Goal: Task Accomplishment & Management: Manage account settings

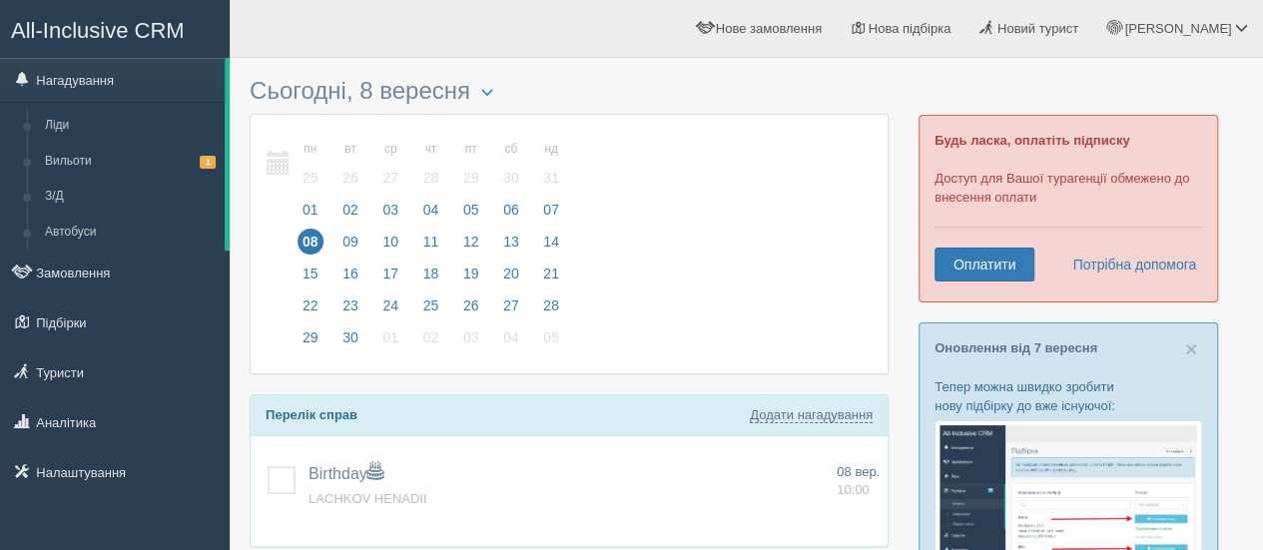
scroll to position [481, 0]
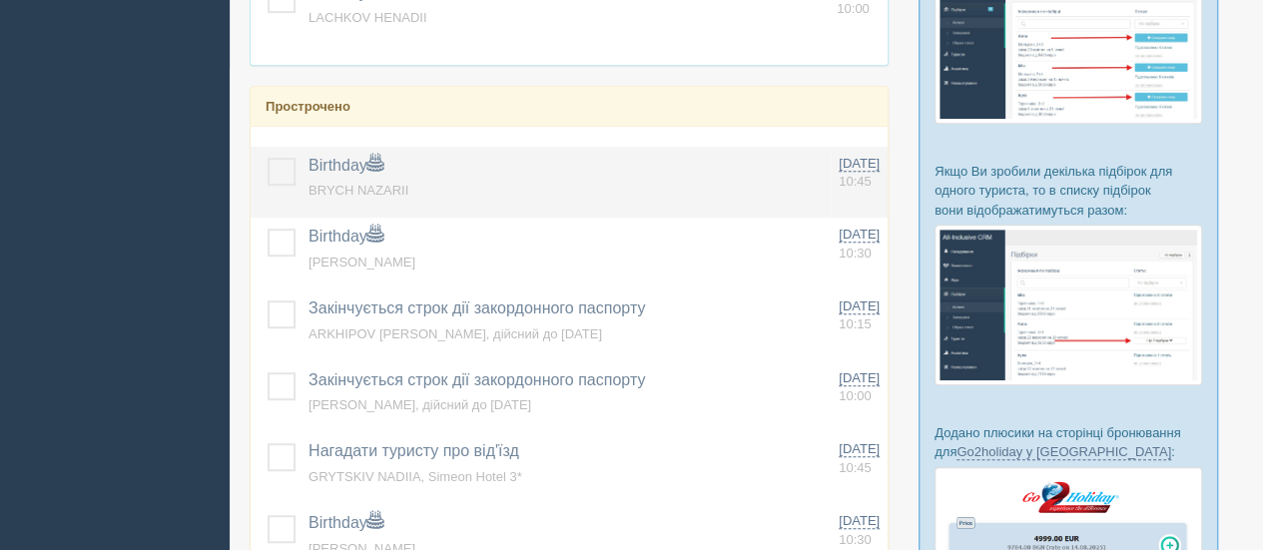
click at [268, 158] on label at bounding box center [268, 158] width 0 height 0
click at [0, 0] on input "checkbox" at bounding box center [0, 0] width 0 height 0
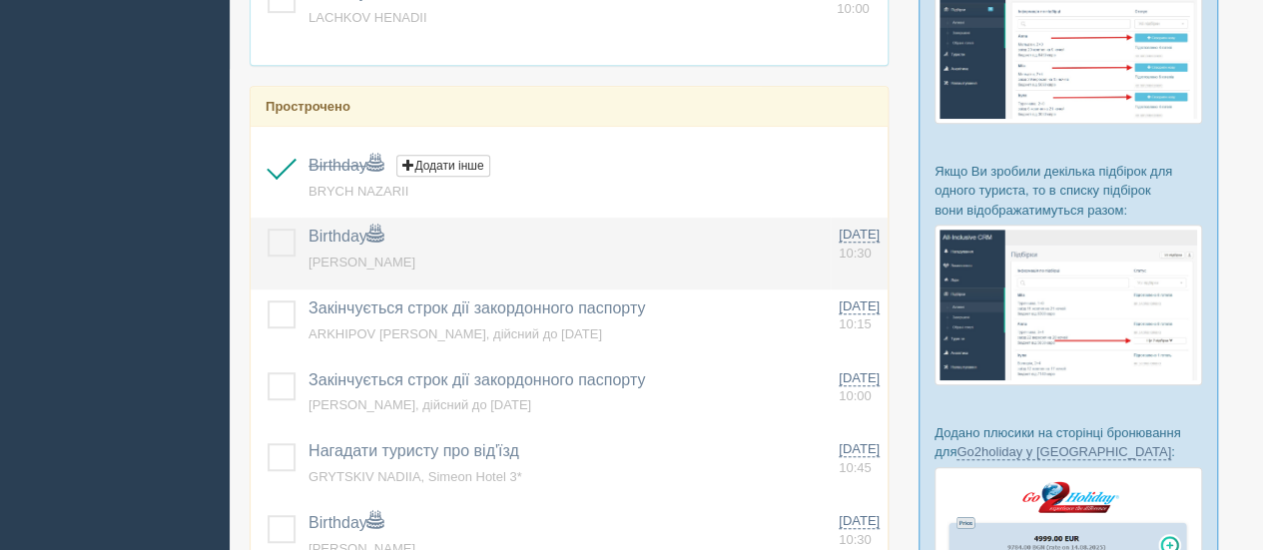
click at [268, 229] on label at bounding box center [268, 229] width 0 height 0
click at [0, 0] on input "checkbox" at bounding box center [0, 0] width 0 height 0
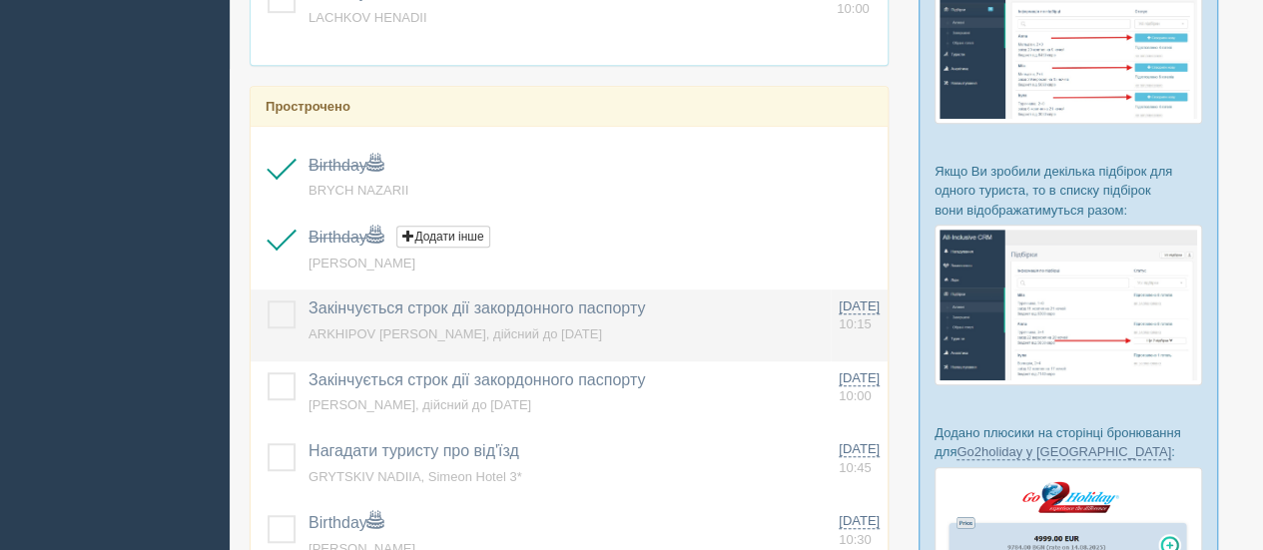
click at [268, 301] on label at bounding box center [268, 301] width 0 height 0
click at [0, 0] on input "checkbox" at bounding box center [0, 0] width 0 height 0
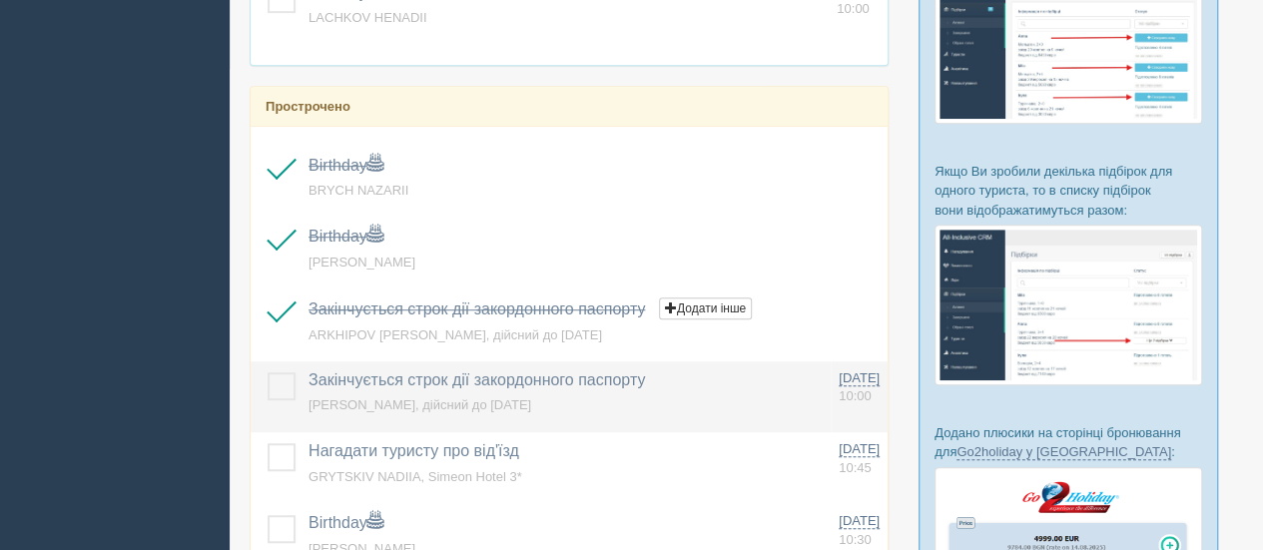
click at [268, 373] on label at bounding box center [268, 373] width 0 height 0
click at [0, 0] on input "checkbox" at bounding box center [0, 0] width 0 height 0
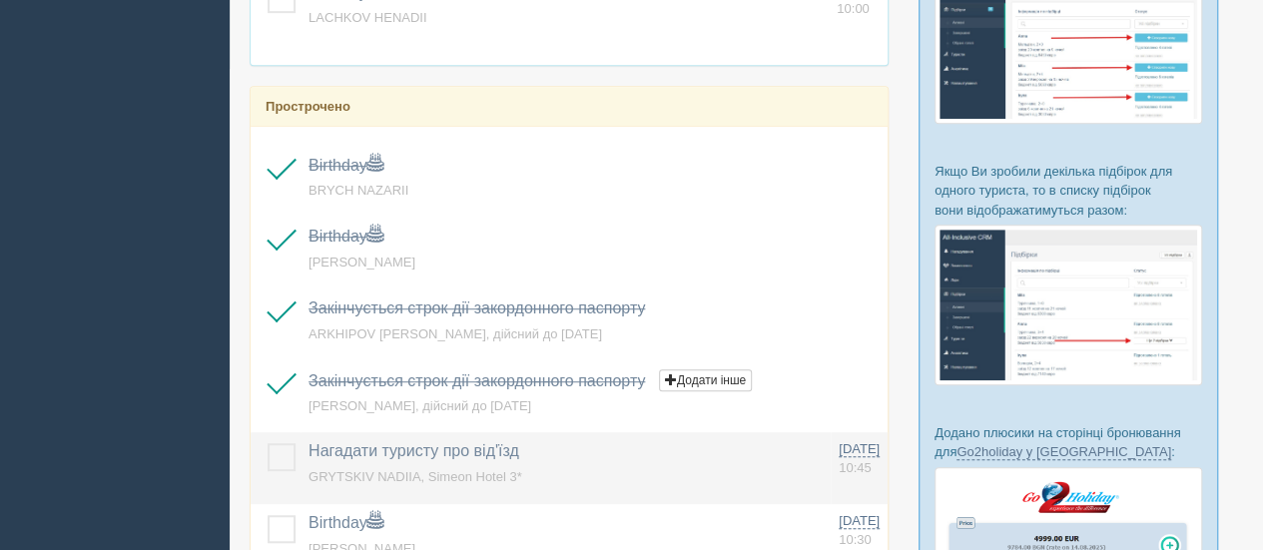
click at [268, 443] on label at bounding box center [268, 443] width 0 height 0
click at [0, 0] on input "checkbox" at bounding box center [0, 0] width 0 height 0
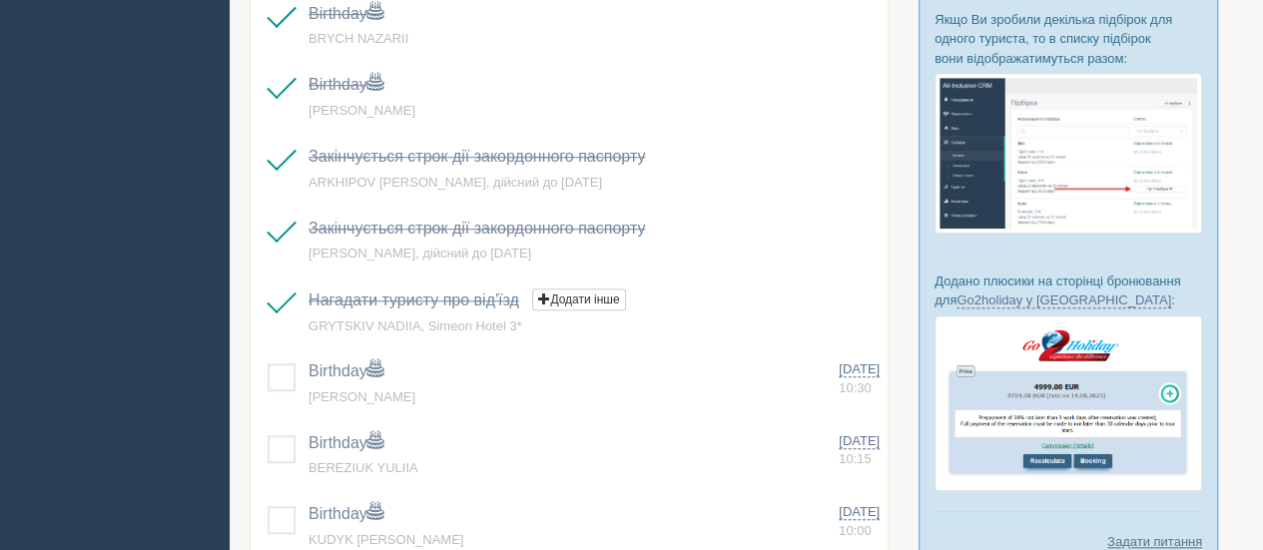
scroll to position [651, 0]
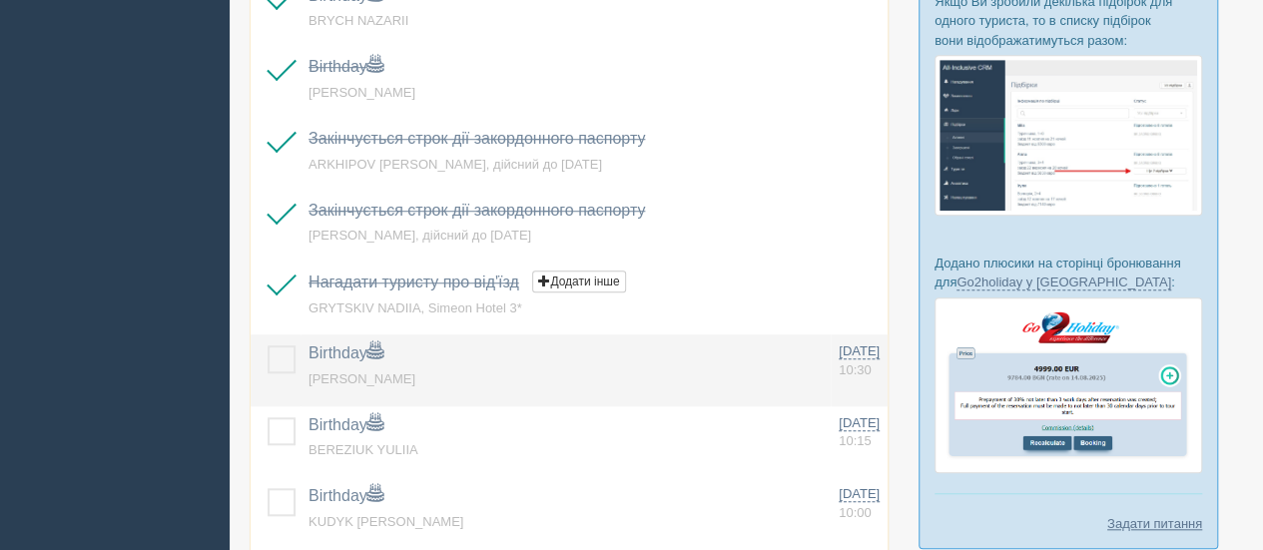
click at [268, 346] on label at bounding box center [268, 346] width 0 height 0
click at [0, 0] on input "checkbox" at bounding box center [0, 0] width 0 height 0
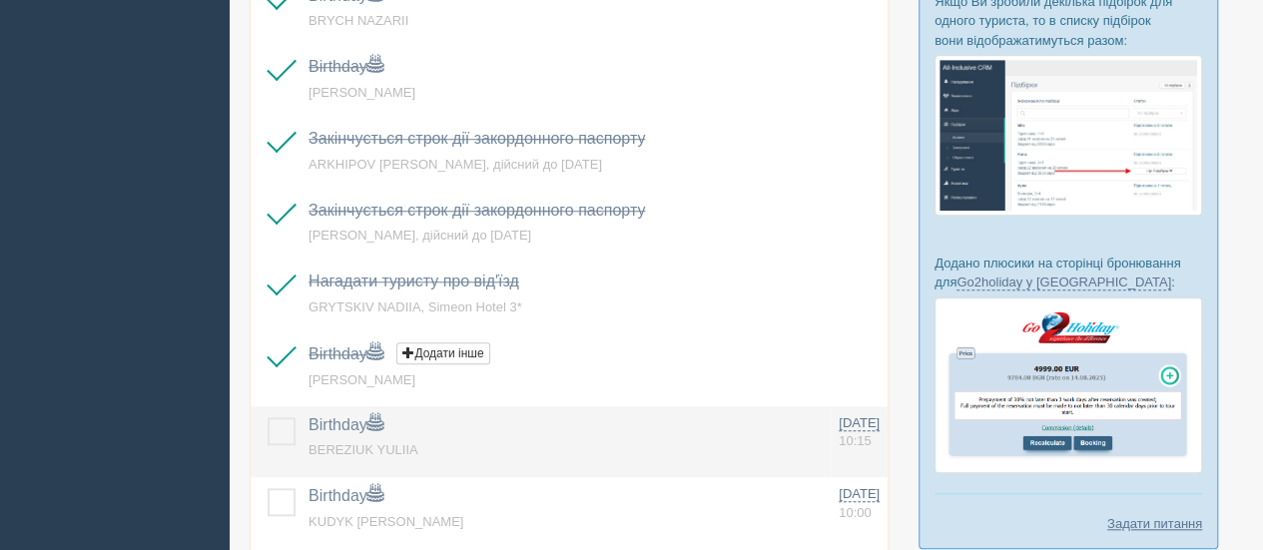
click at [268, 417] on label at bounding box center [268, 417] width 0 height 0
click at [0, 0] on input "checkbox" at bounding box center [0, 0] width 0 height 0
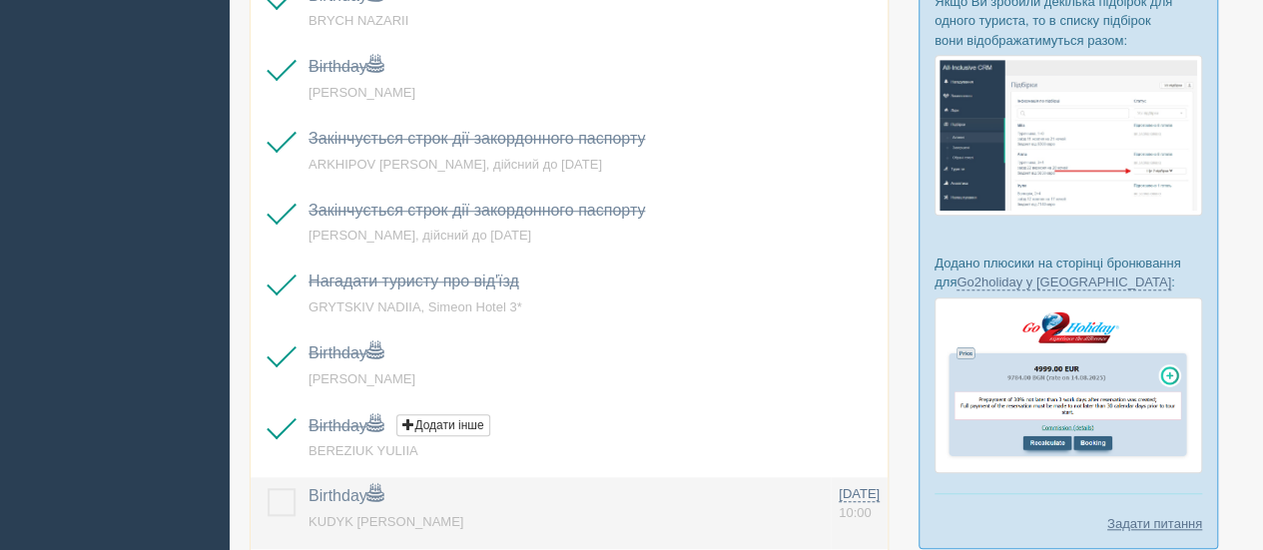
click at [268, 488] on label at bounding box center [268, 488] width 0 height 0
click at [0, 0] on input "checkbox" at bounding box center [0, 0] width 0 height 0
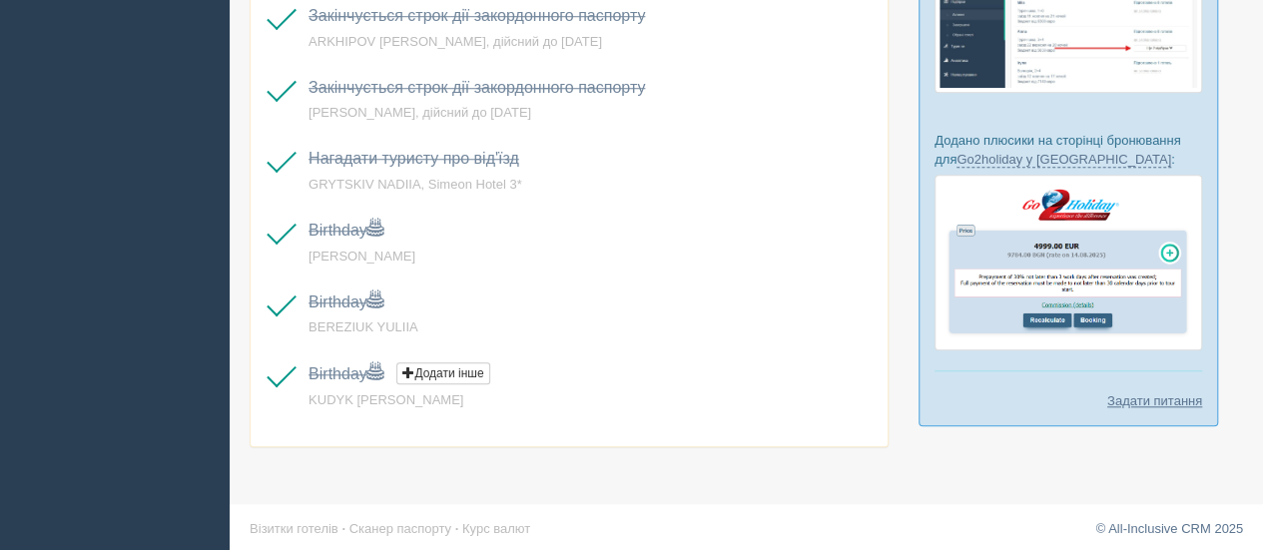
scroll to position [0, 0]
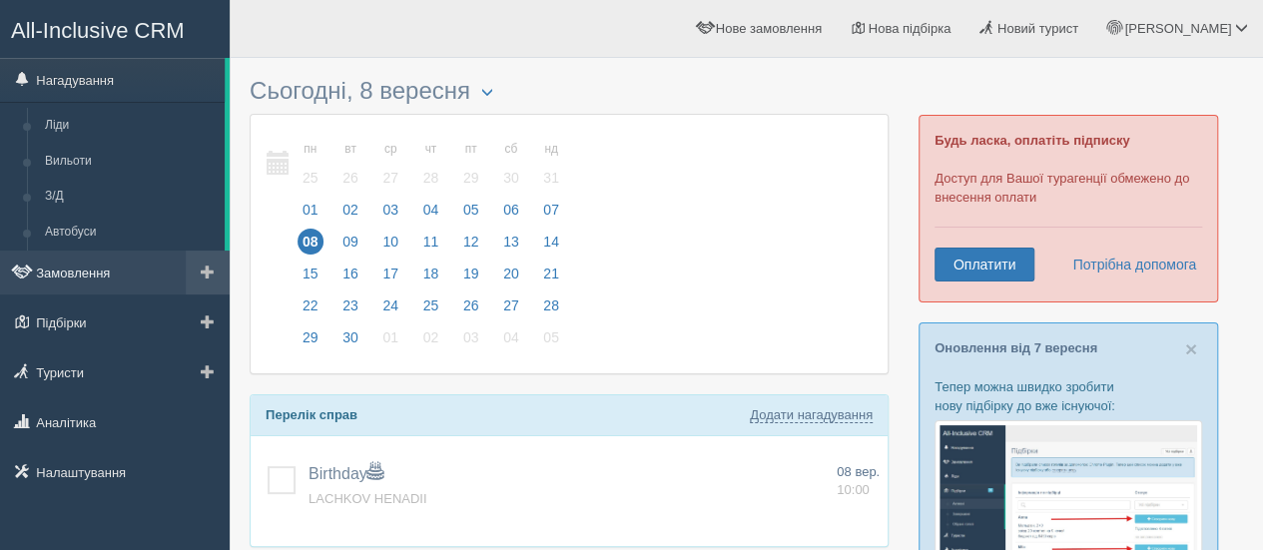
click at [74, 275] on link "Замовлення" at bounding box center [115, 273] width 230 height 44
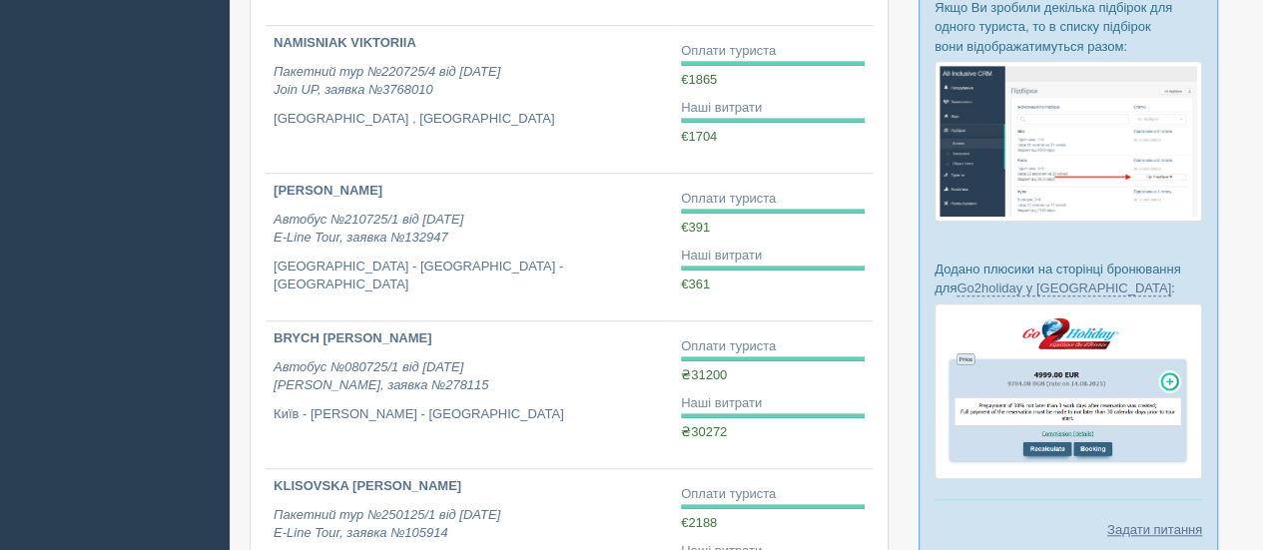
scroll to position [647, 0]
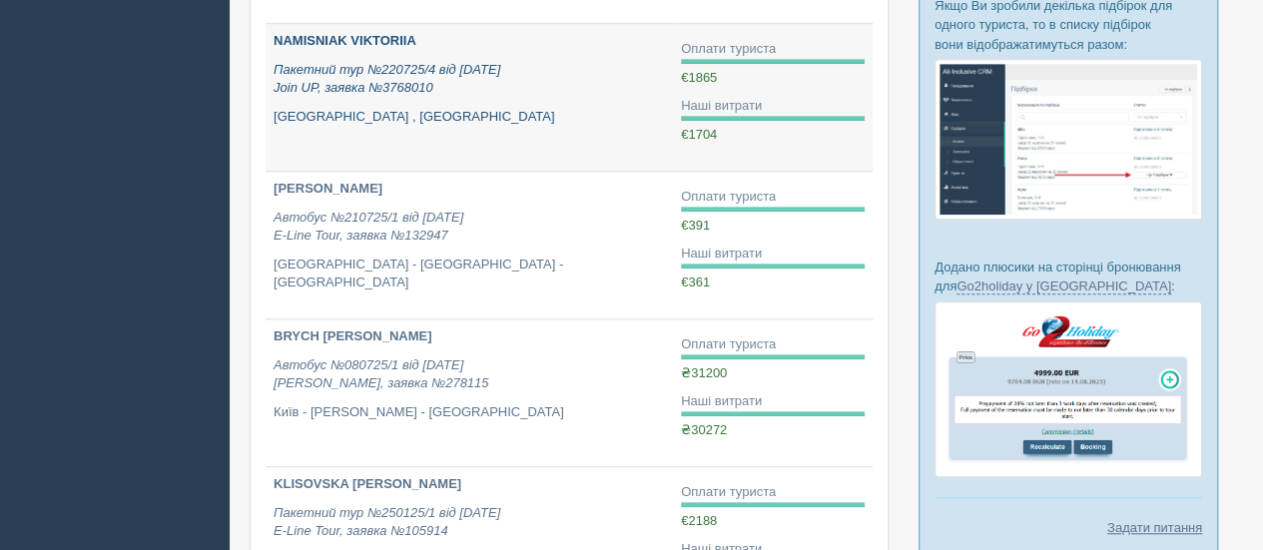
click at [379, 29] on link "NAMISNIAK VIKTORIIA Пакетний тур №220725/4 від [DATE] Join UP, заявка №3768010 …" at bounding box center [469, 97] width 407 height 147
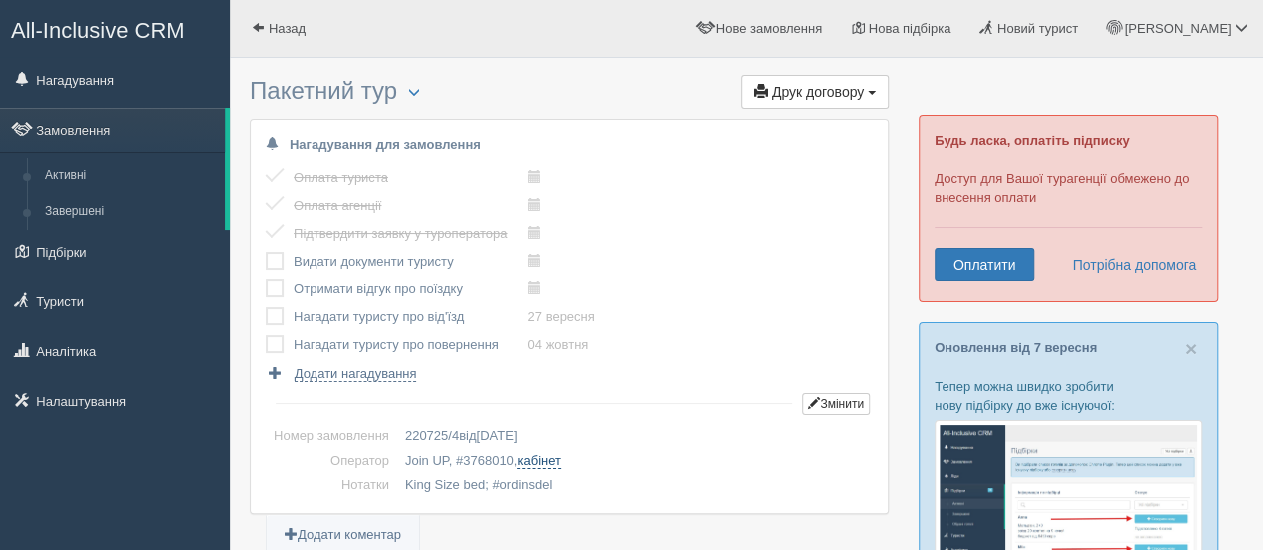
click at [540, 456] on link "кабінет" at bounding box center [538, 461] width 43 height 16
click at [130, 21] on span "All-Inclusive CRM" at bounding box center [98, 30] width 174 height 25
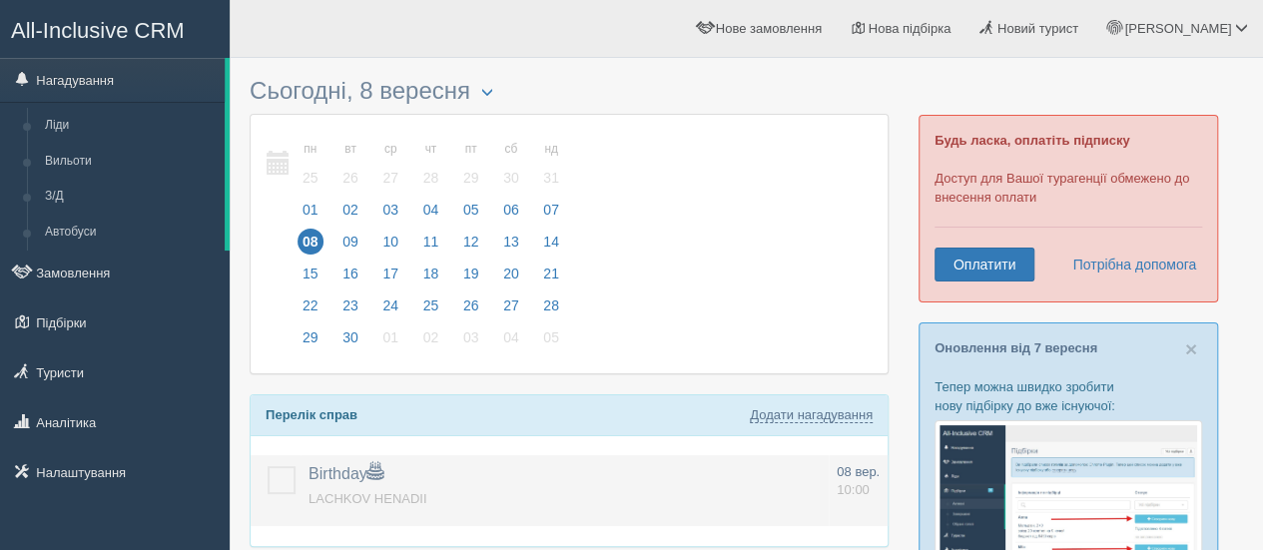
click at [268, 466] on label at bounding box center [268, 466] width 0 height 0
click at [0, 0] on input "checkbox" at bounding box center [0, 0] width 0 height 0
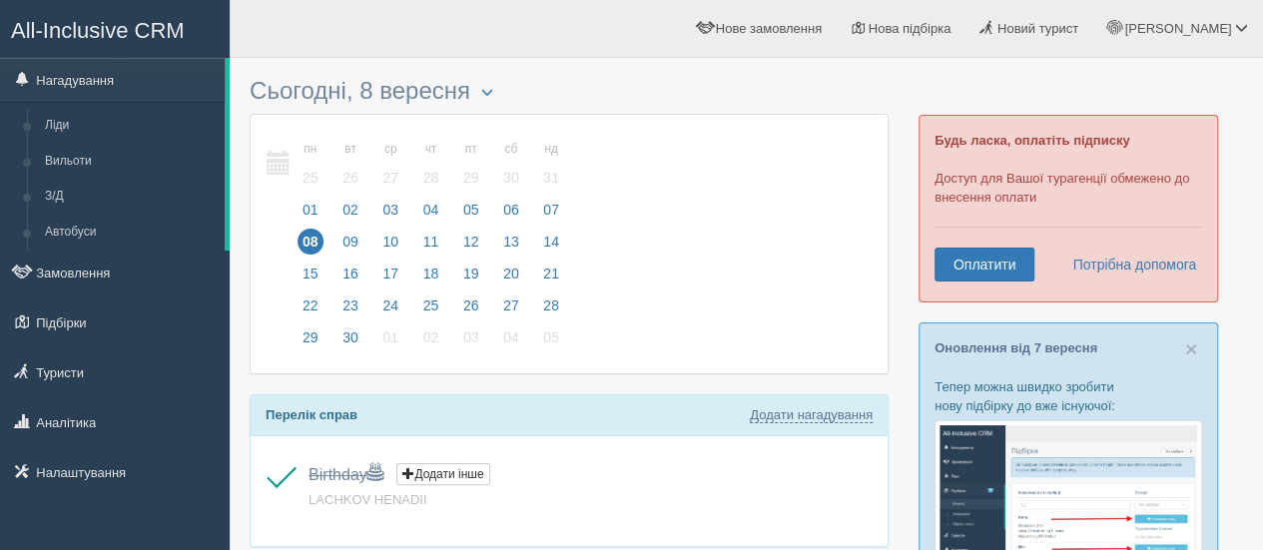
click at [152, 31] on span "All-Inclusive CRM" at bounding box center [98, 30] width 174 height 25
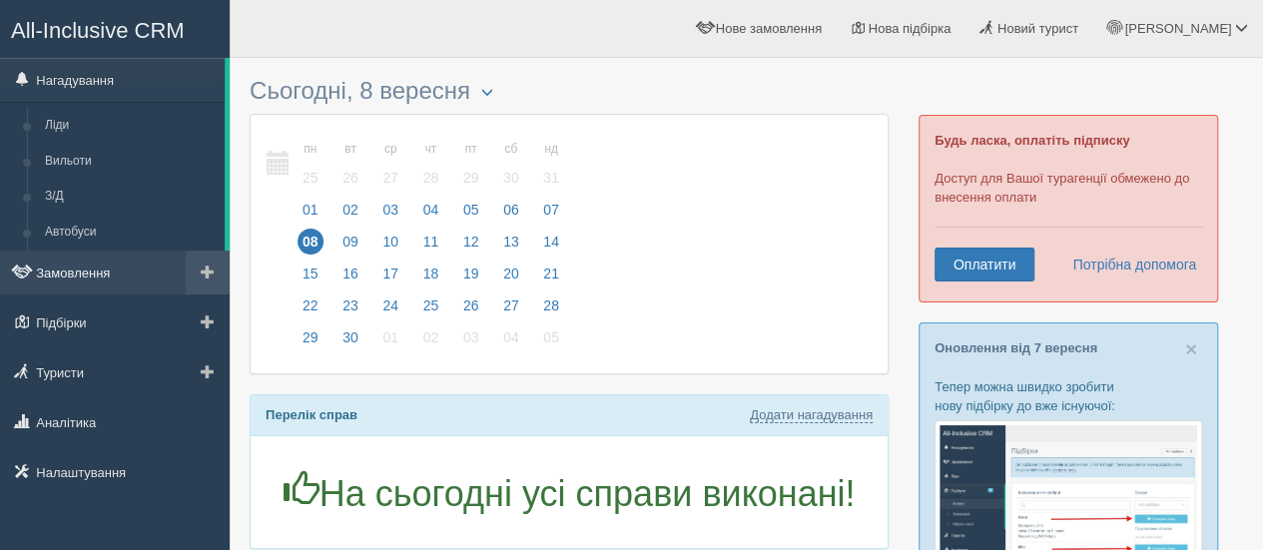
click at [90, 272] on link "Замовлення" at bounding box center [115, 273] width 230 height 44
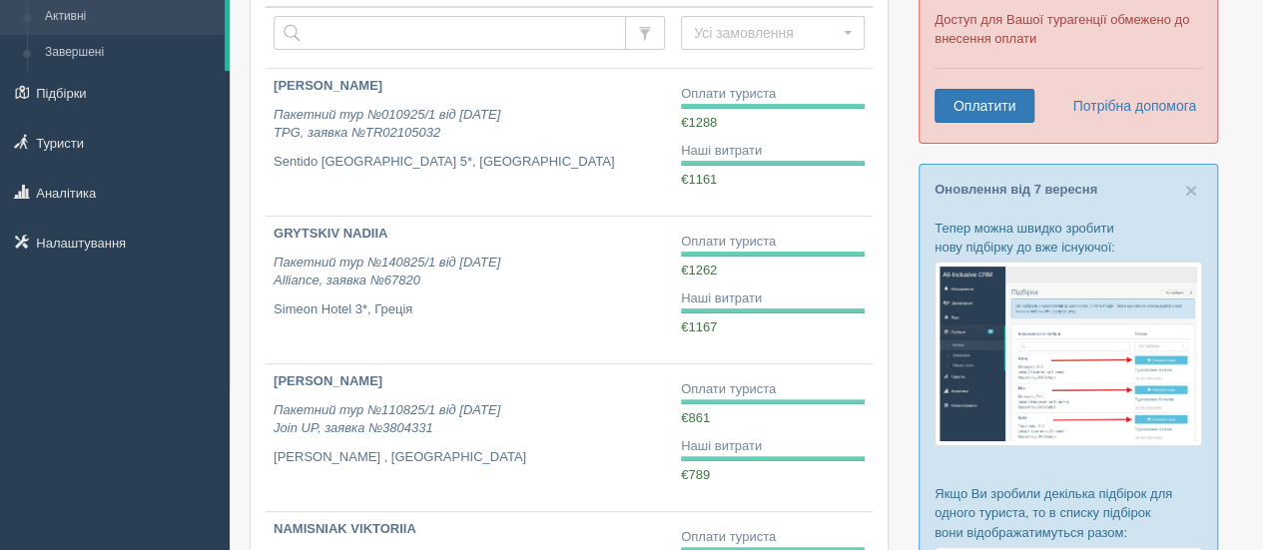
scroll to position [163, 0]
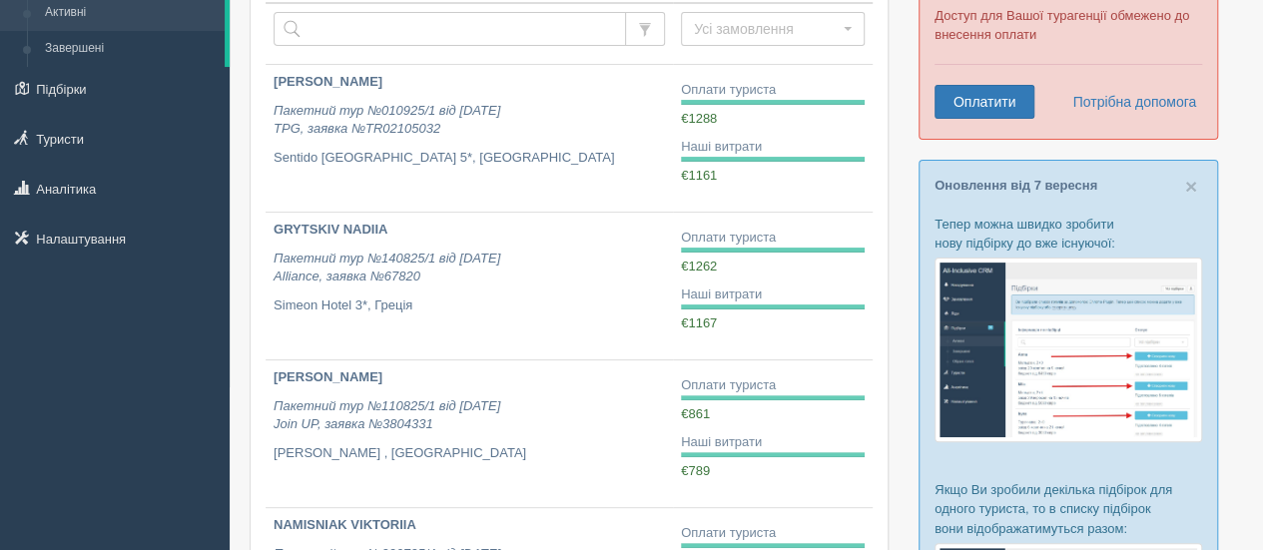
click at [1254, 160] on html "All-Inclusive CRM Нагадування Замовлення Активні" at bounding box center [631, 112] width 1263 height 550
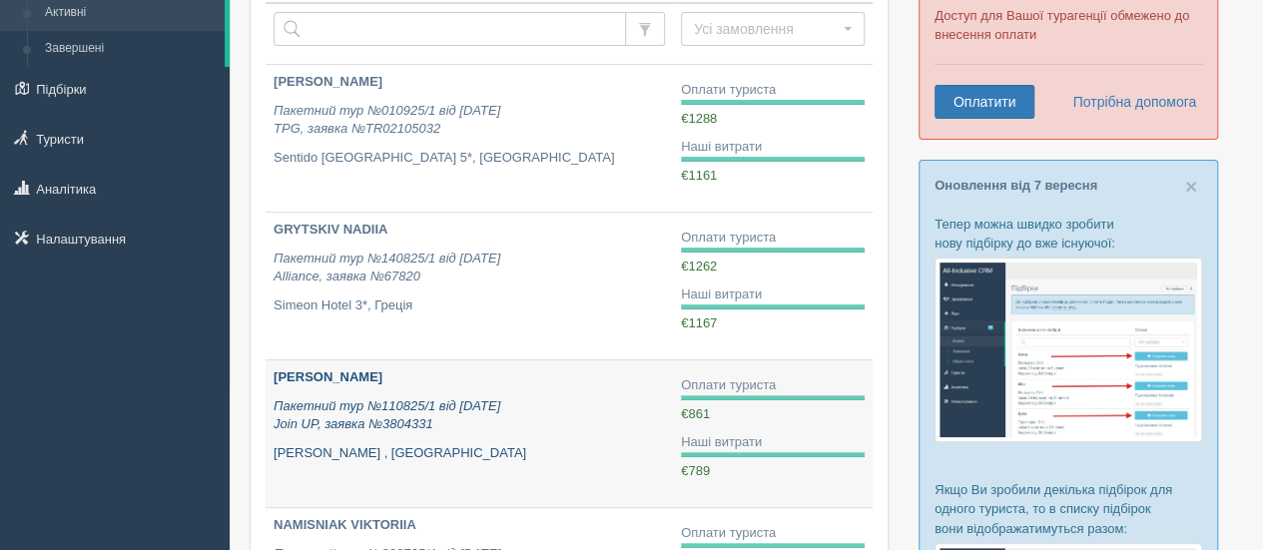
click at [331, 374] on b "[PERSON_NAME]" at bounding box center [328, 377] width 109 height 15
